Goal: Check status

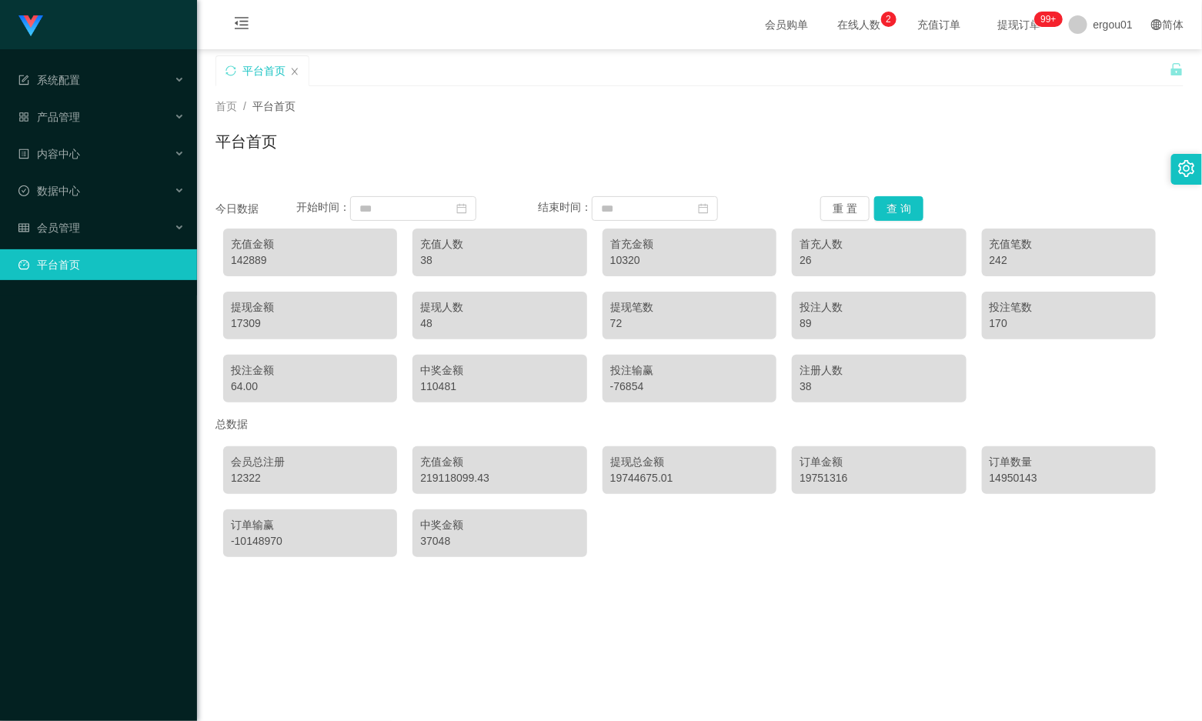
click at [555, 125] on div "首页 / 平台首页 / 平台首页" at bounding box center [699, 132] width 968 height 67
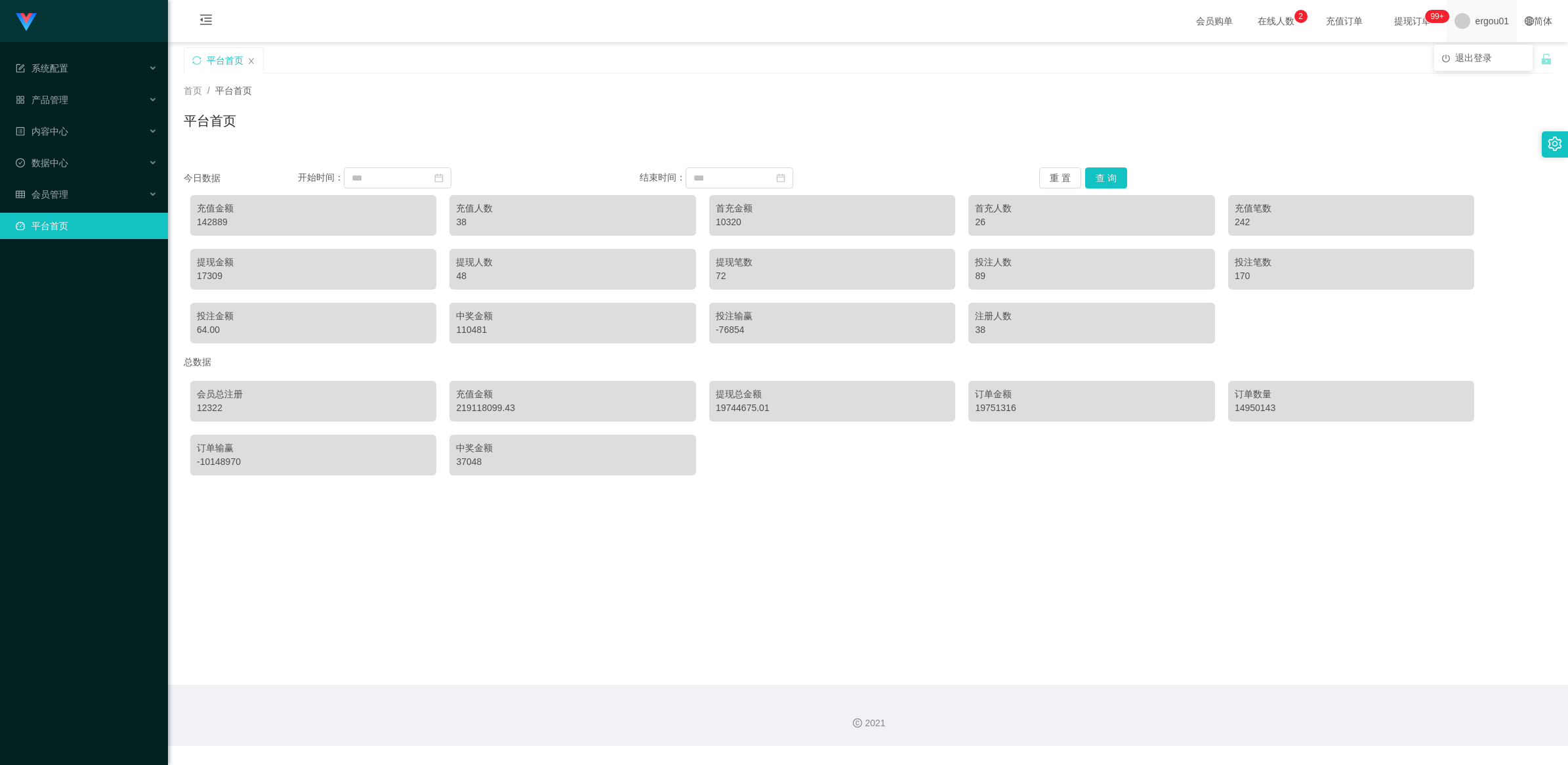
click at [1476, 20] on span "ergou01" at bounding box center [1492, 20] width 33 height 42
click at [813, 47] on div "平台首页" at bounding box center [862, 69] width 1357 height 45
click at [391, 181] on input at bounding box center [397, 177] width 107 height 21
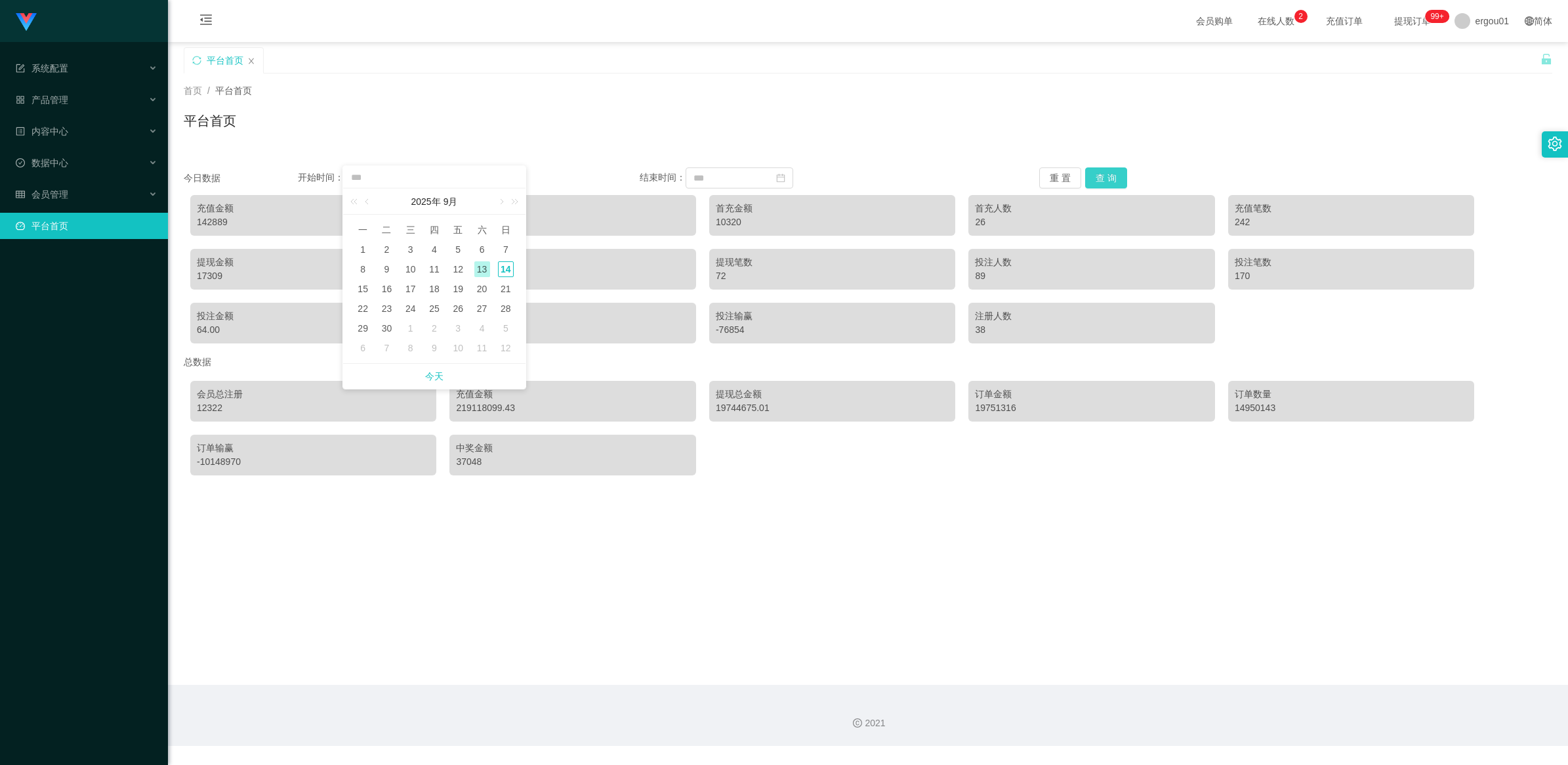
click at [1113, 167] on button "查 询" at bounding box center [1106, 177] width 42 height 21
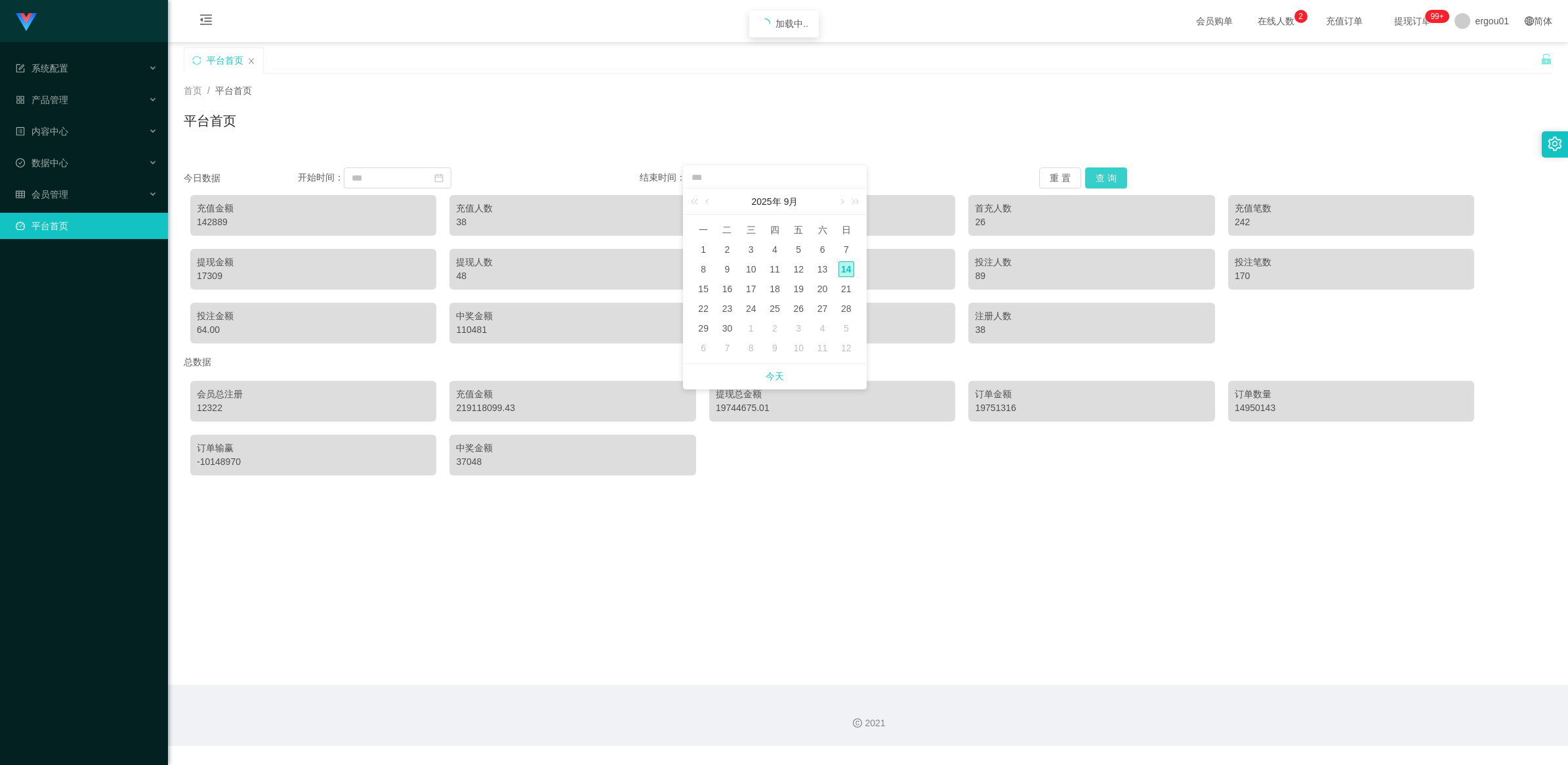
click at [1113, 172] on button "查 询" at bounding box center [1106, 177] width 42 height 21
